Goal: Information Seeking & Learning: Learn about a topic

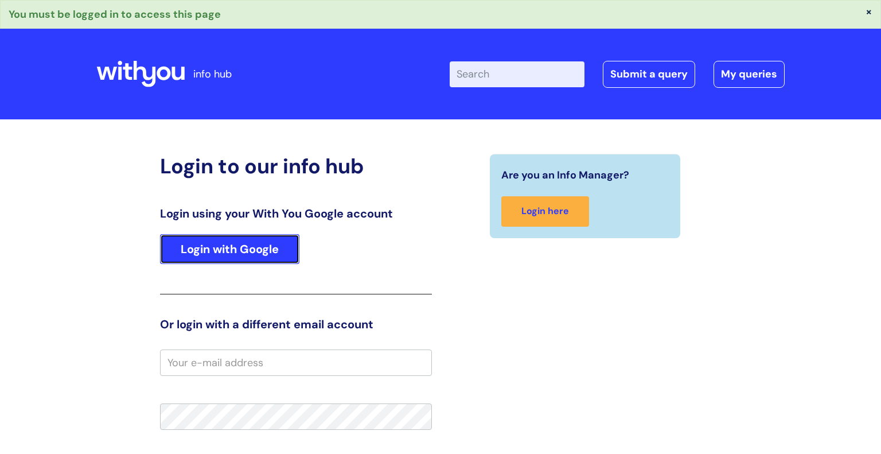
click at [247, 252] on link "Login with Google" at bounding box center [229, 249] width 139 height 30
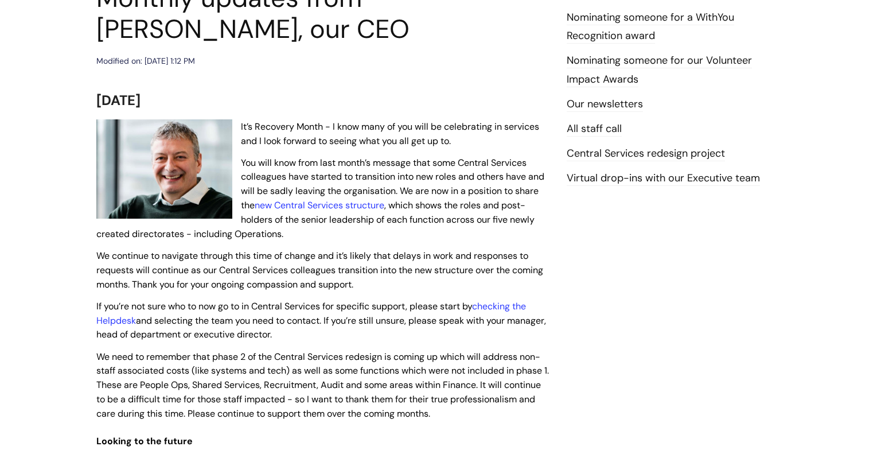
scroll to position [165, 0]
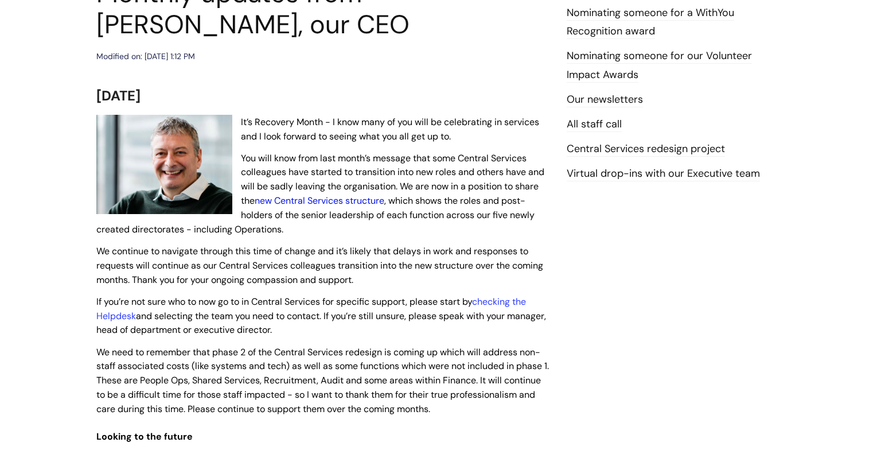
click at [292, 203] on link "new Central Services structure" at bounding box center [320, 201] width 130 height 12
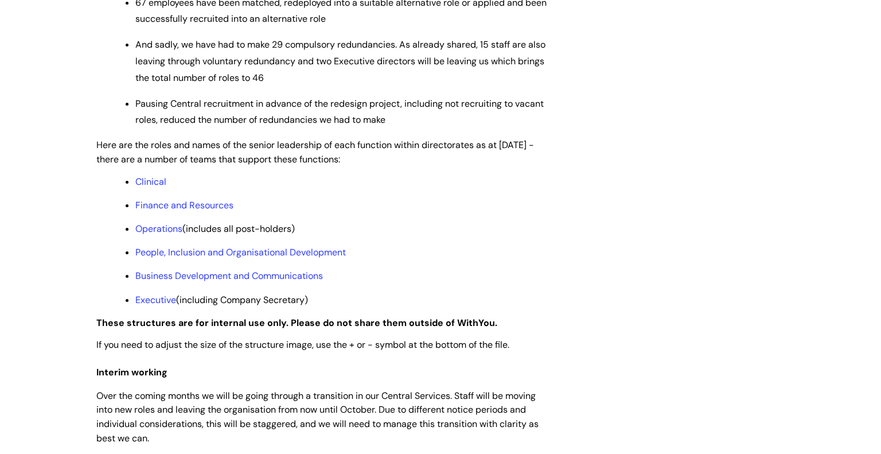
scroll to position [854, 0]
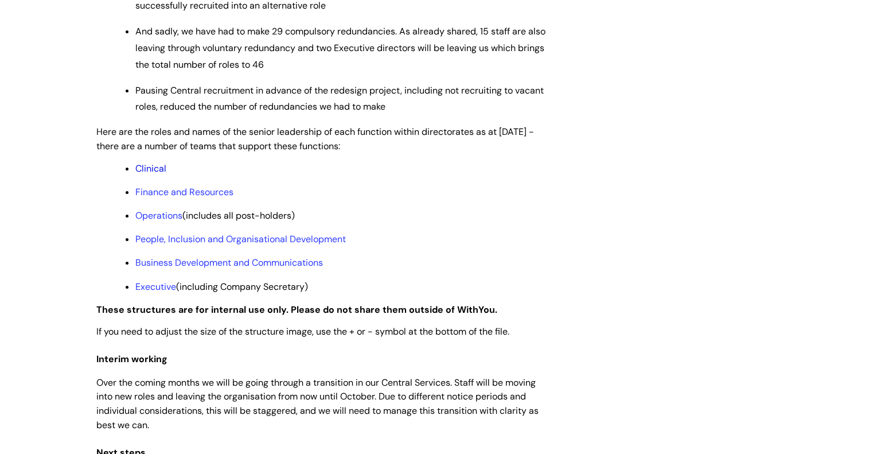
click at [157, 174] on link "Clinical" at bounding box center [150, 168] width 31 height 12
